Goal: Information Seeking & Learning: Learn about a topic

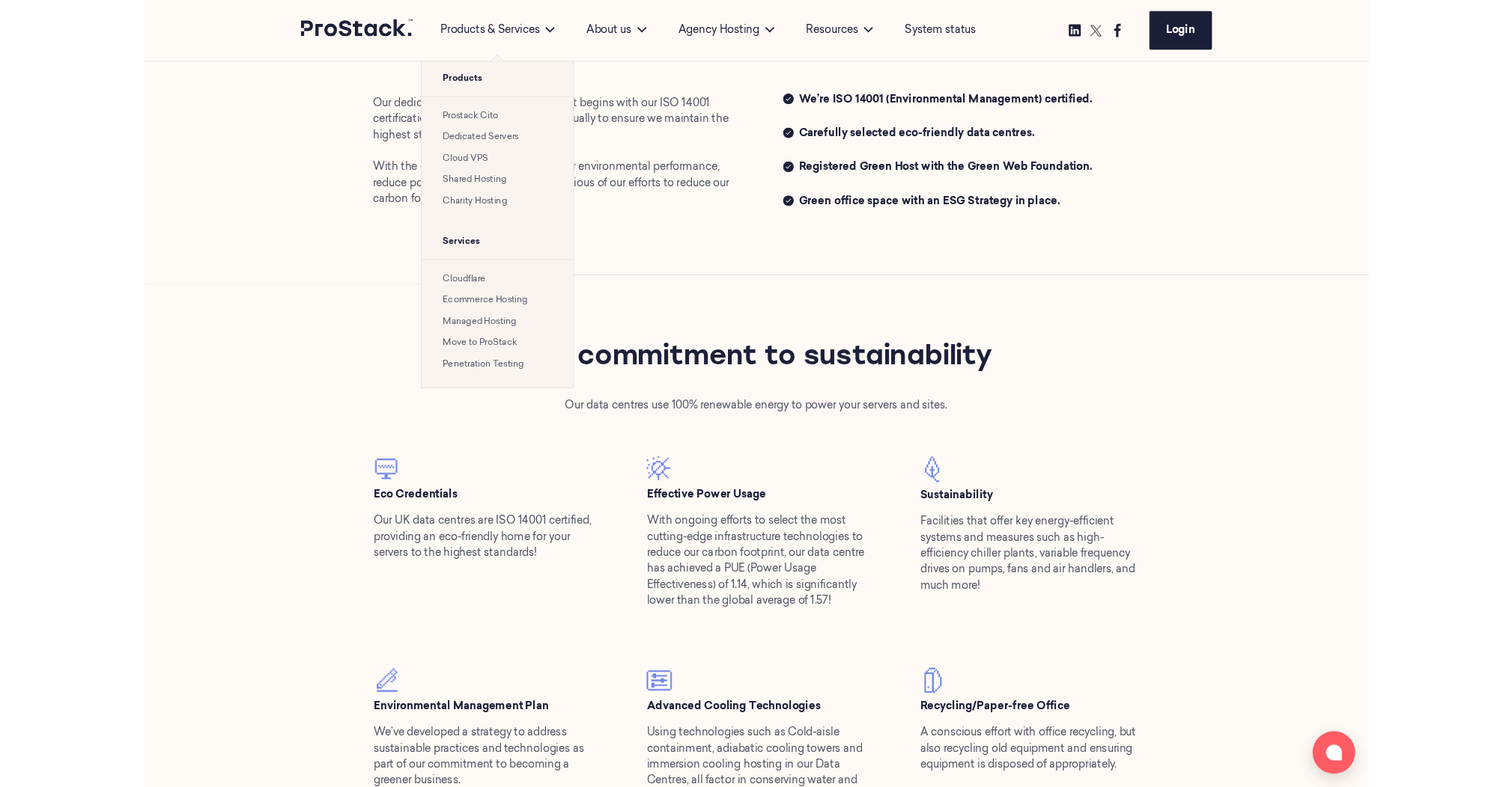
scroll to position [737, 0]
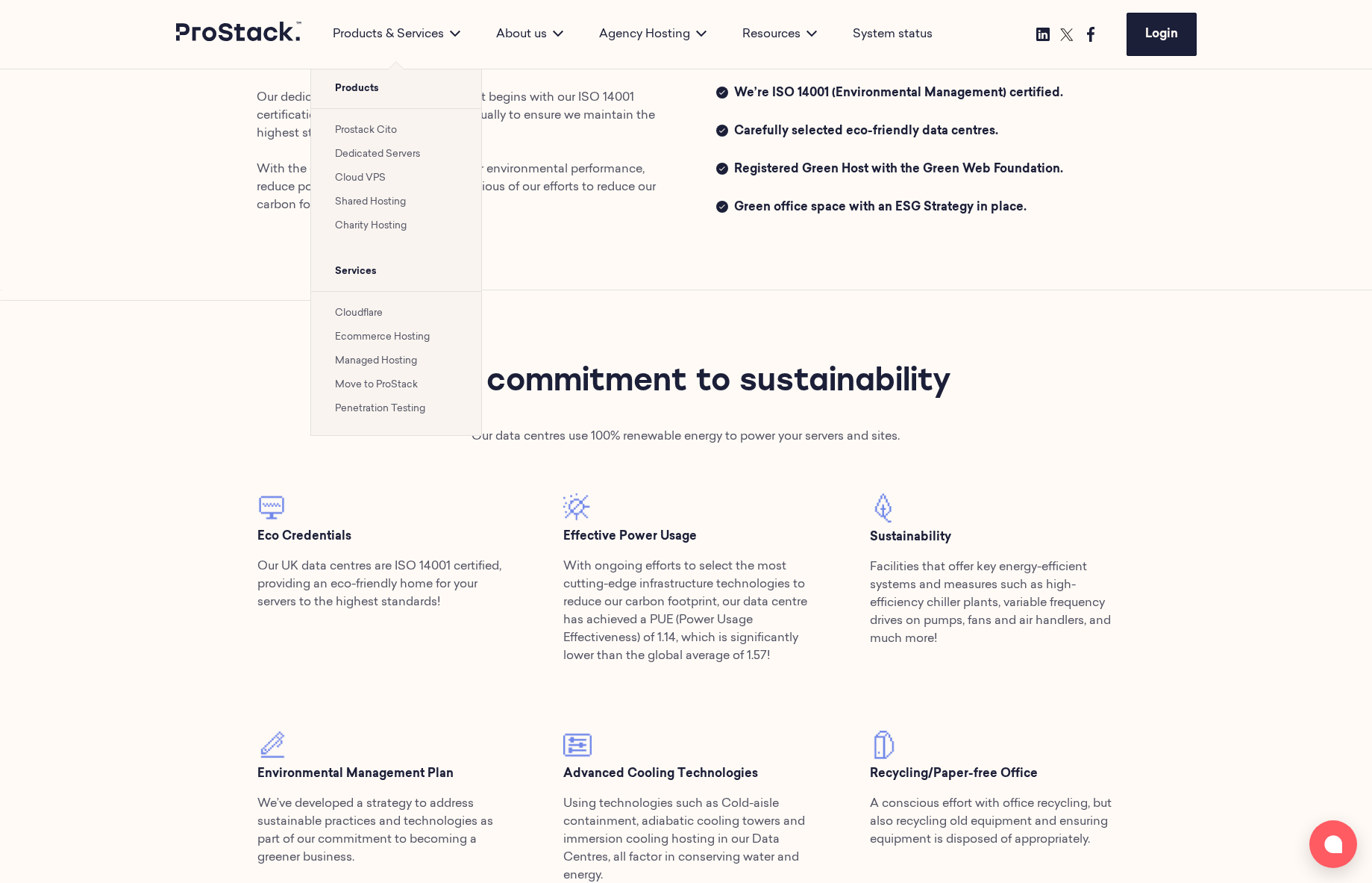
click at [390, 129] on link "Prostack Cito" at bounding box center [366, 130] width 62 height 10
click at [381, 175] on link "Cloud VPS" at bounding box center [360, 178] width 51 height 10
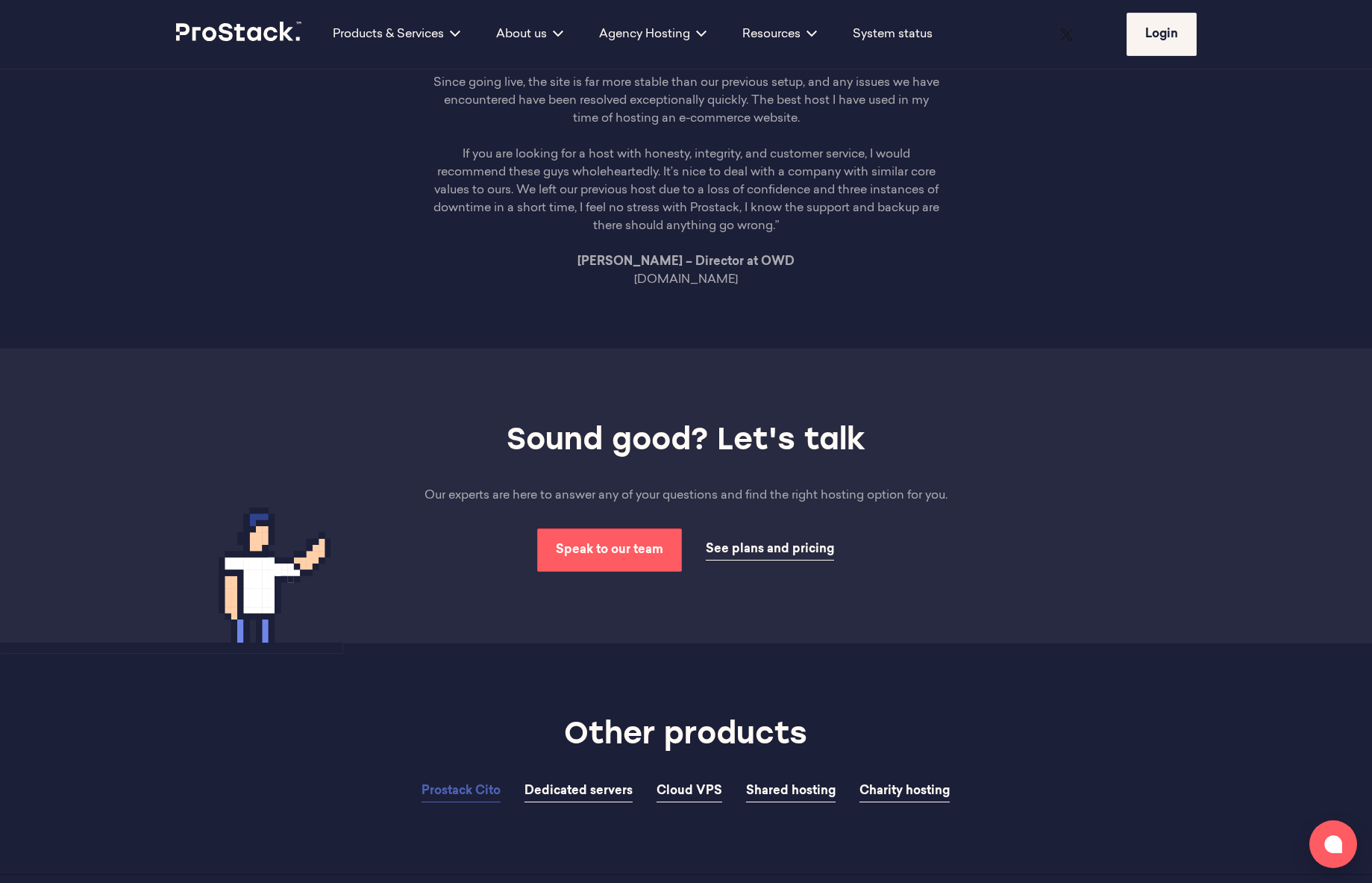
scroll to position [4201, 0]
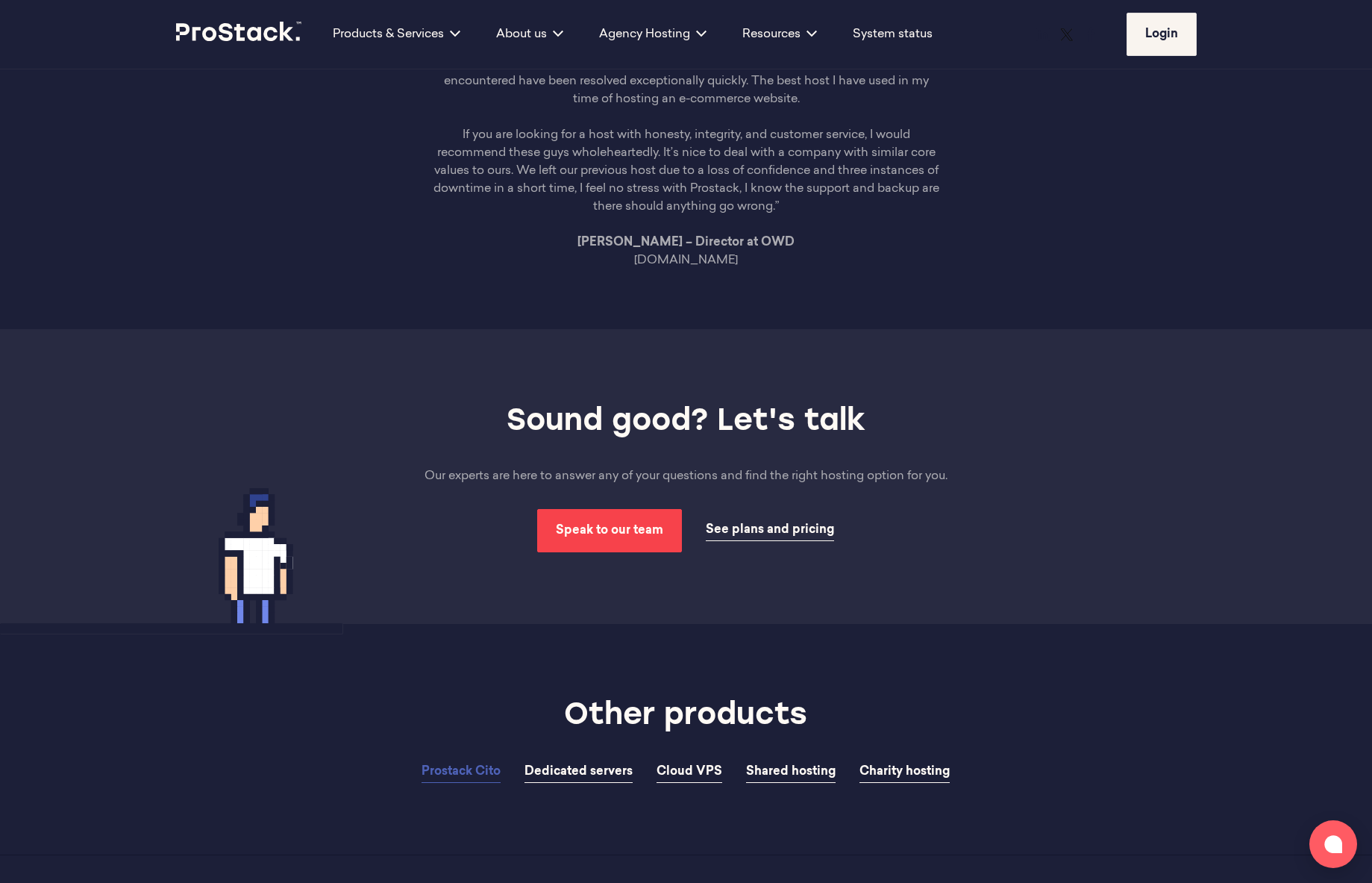
click at [654, 536] on span "Speak to our team" at bounding box center [610, 531] width 107 height 12
click at [725, 536] on span "See plans and pricing" at bounding box center [770, 530] width 129 height 12
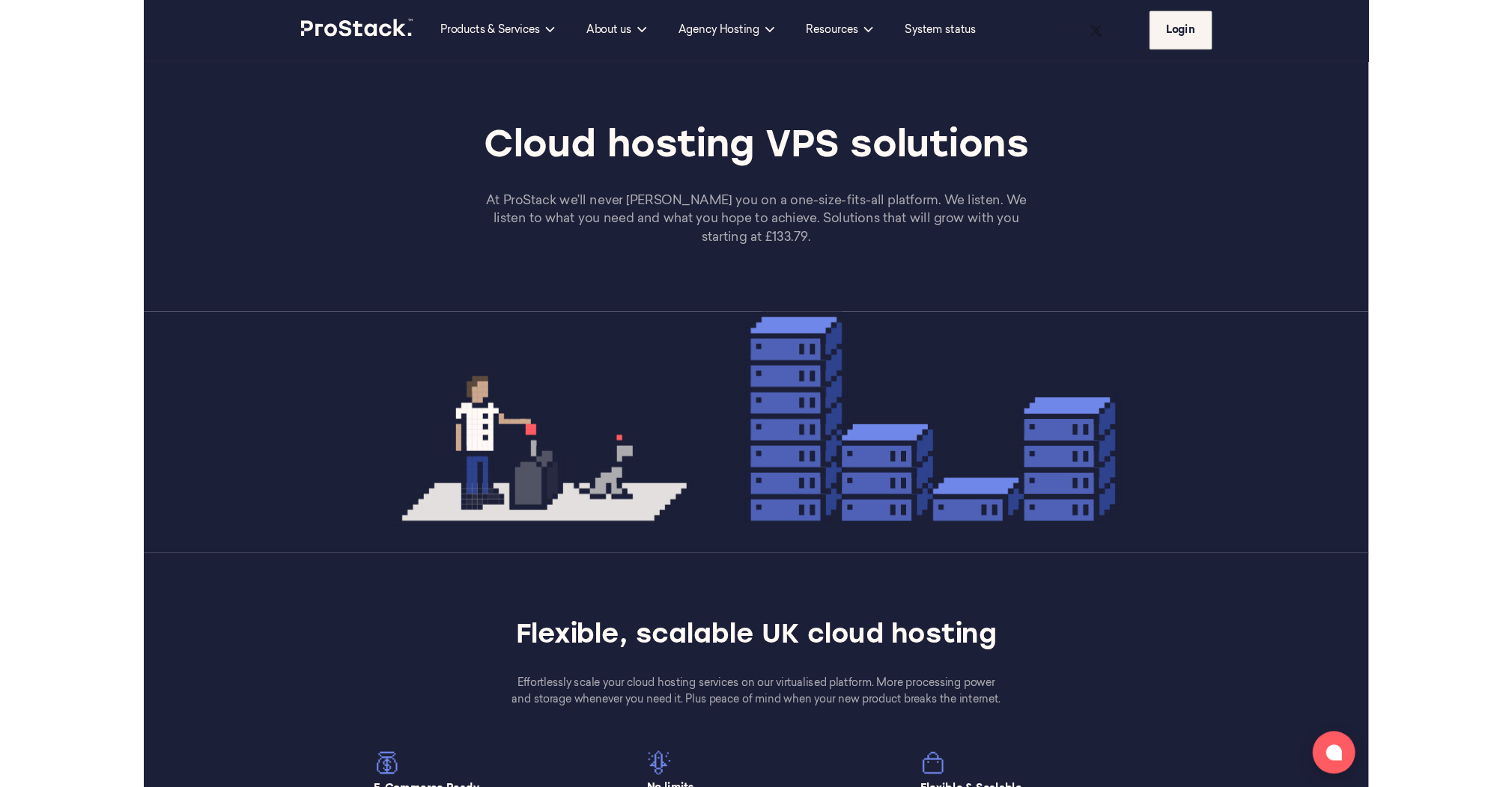
scroll to position [6, 0]
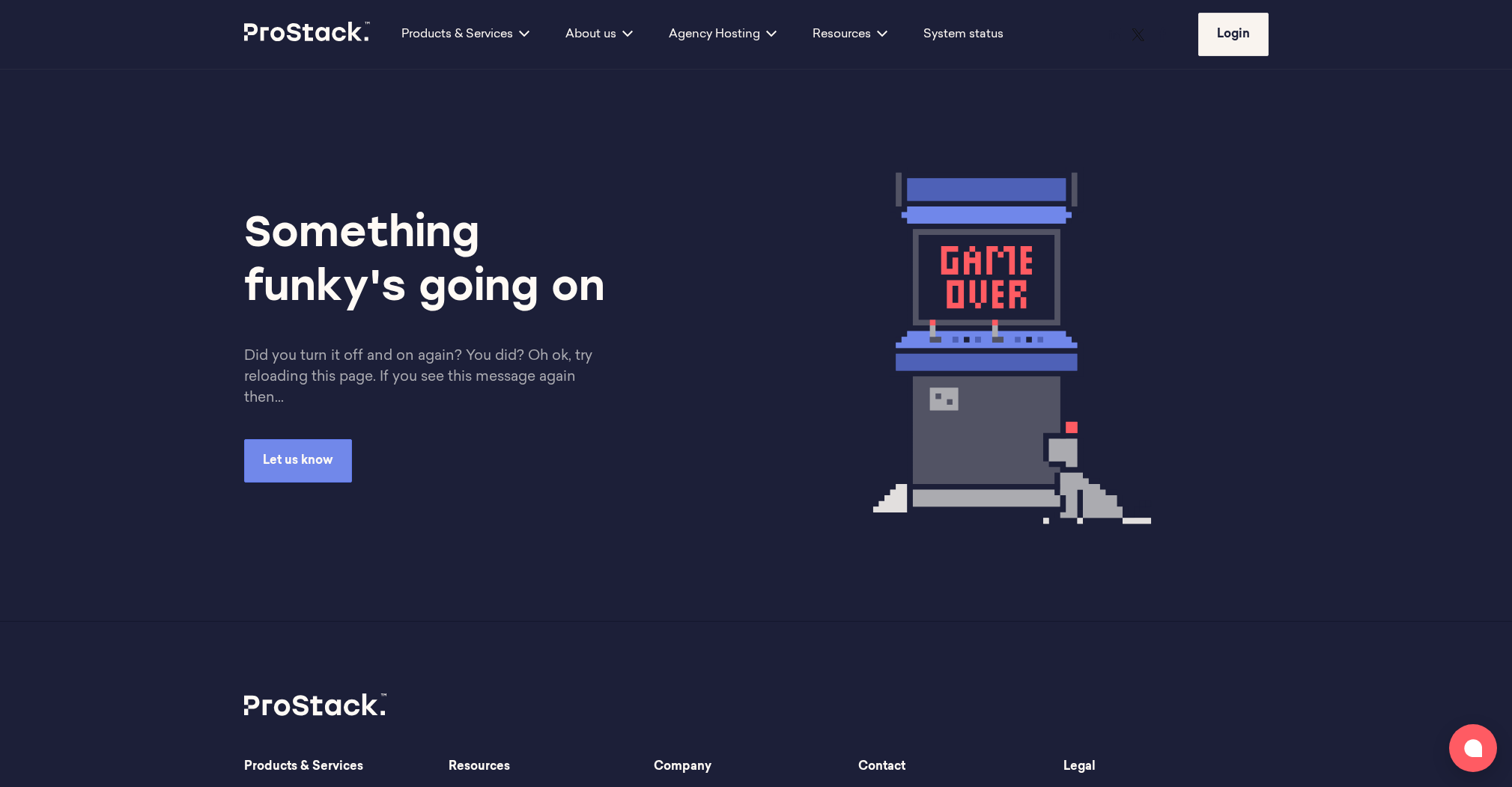
click at [787, 139] on div "Something funky's going on Did you turn it off and on again? You did? Oh ok, tr…" at bounding box center [756, 345] width 1025 height 551
